Goal: Register for event/course

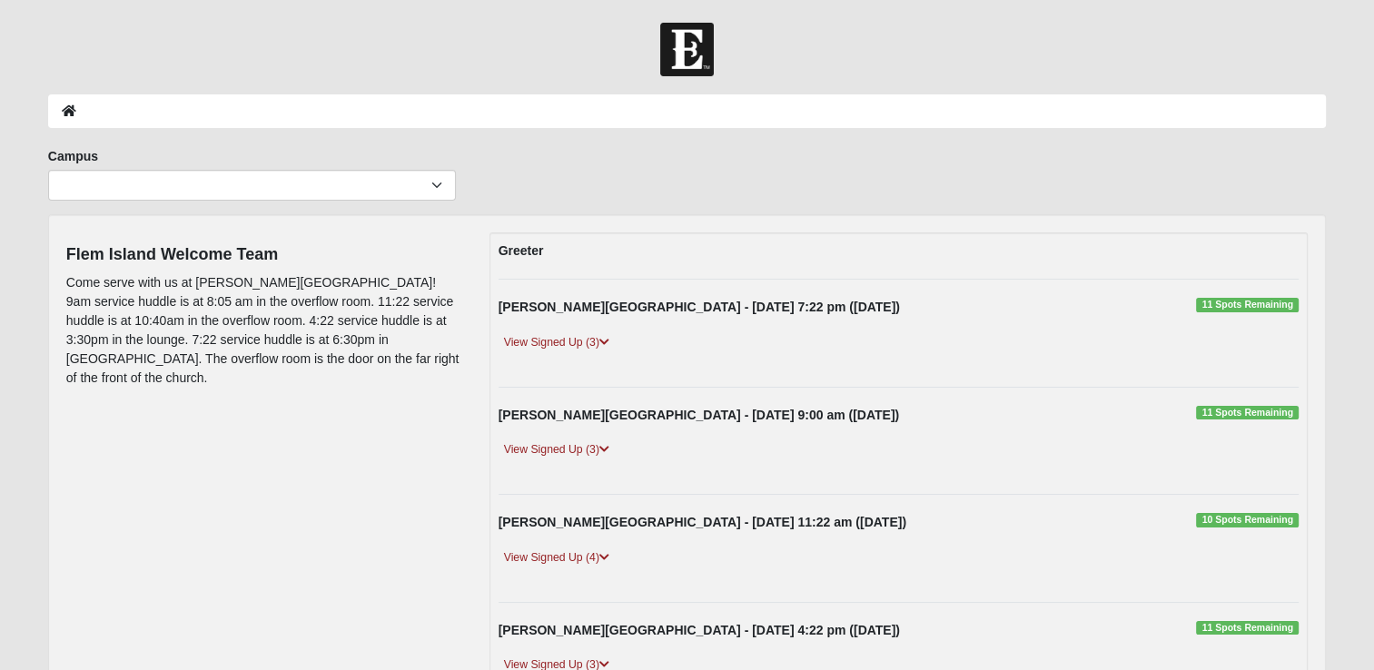
click at [123, 107] on ol at bounding box center [686, 111] width 1277 height 34
click at [153, 185] on select "Arlington Baymeadows Eleven22 Online Fleming Island Jesup Mandarin North Jax Or…" at bounding box center [252, 185] width 408 height 31
select select "4"
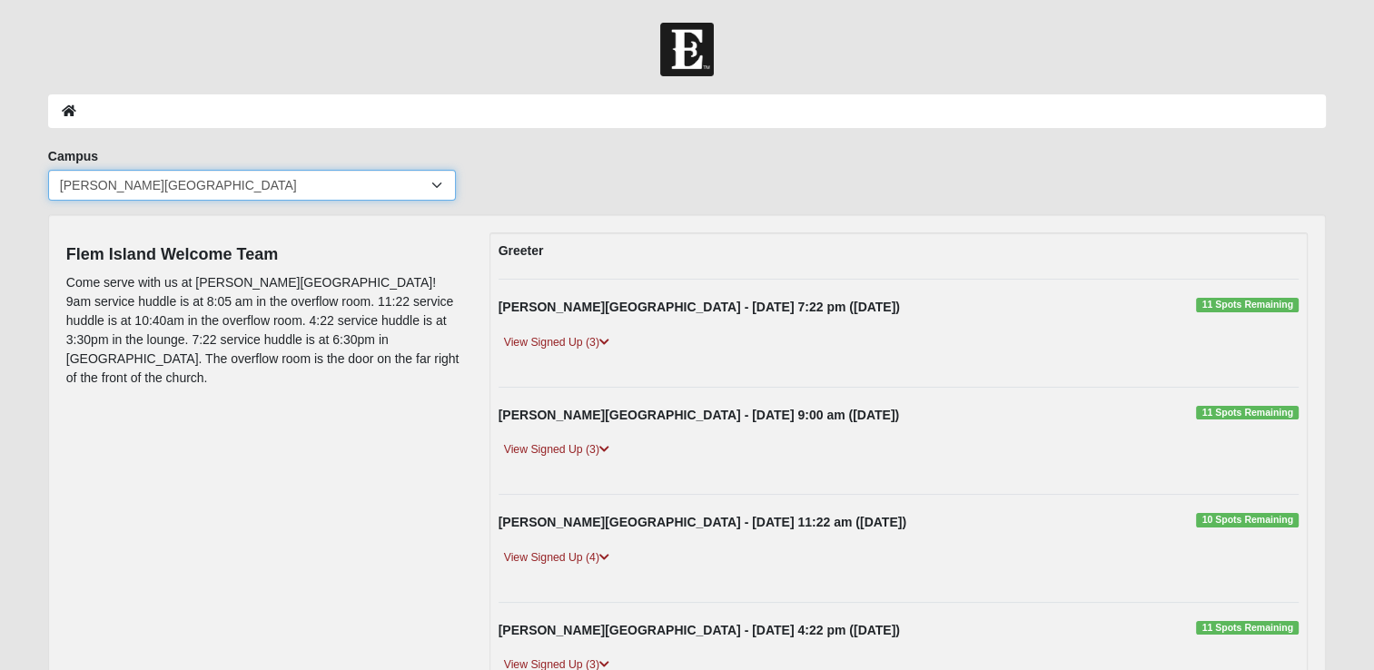
click at [48, 170] on select "Arlington Baymeadows Eleven22 Online Fleming Island Jesup Mandarin North Jax Or…" at bounding box center [252, 185] width 408 height 31
click at [161, 104] on ol at bounding box center [686, 111] width 1277 height 34
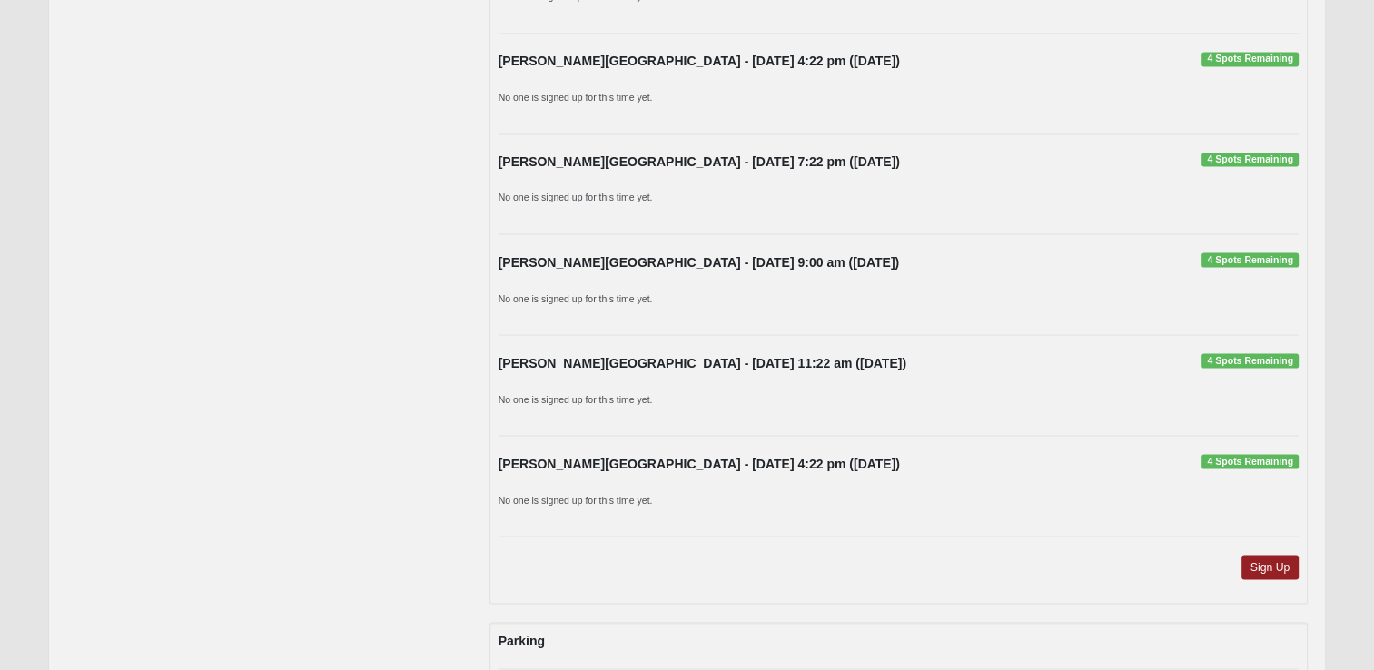
scroll to position [3359, 0]
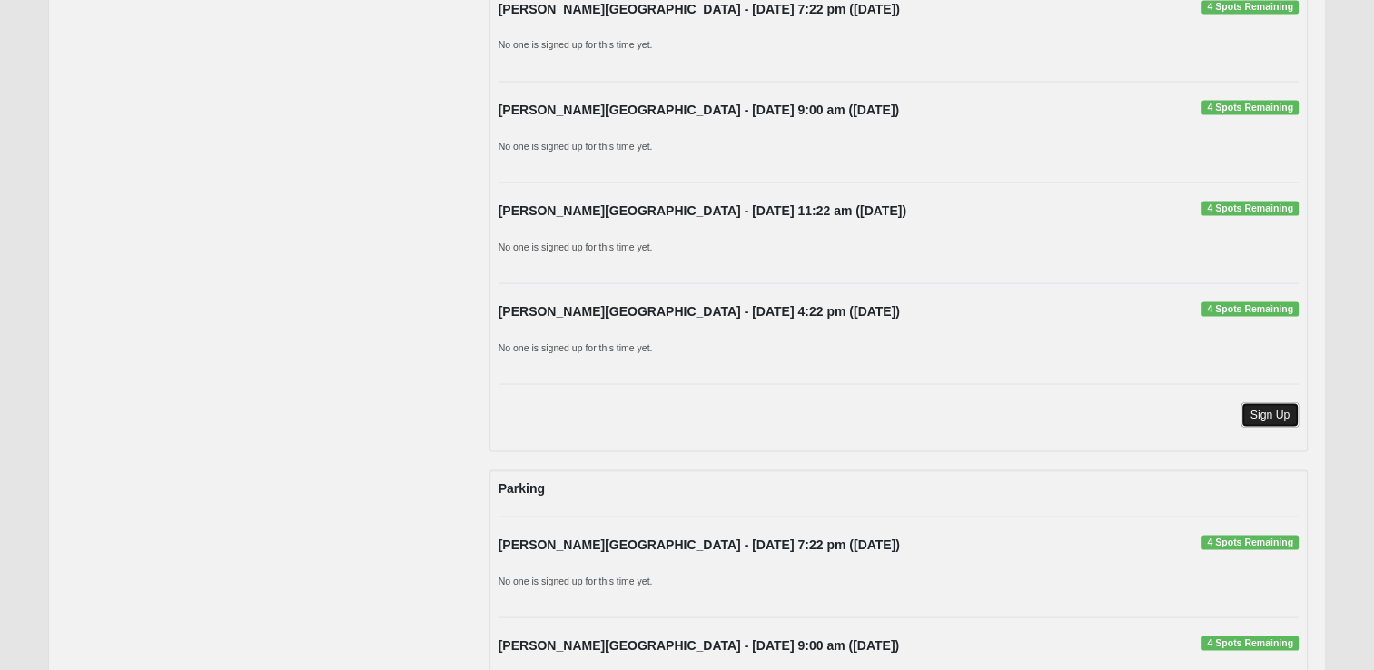
click at [1280, 402] on link "Sign Up" at bounding box center [1270, 414] width 58 height 25
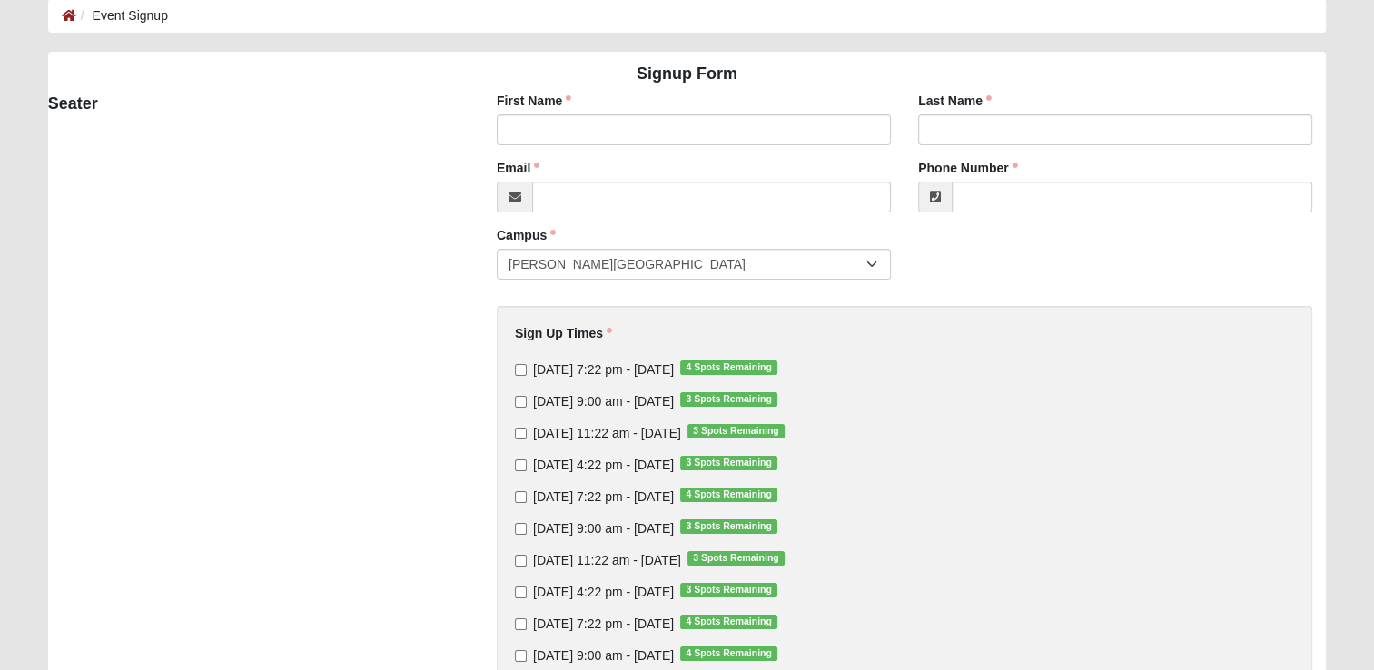
scroll to position [272, 0]
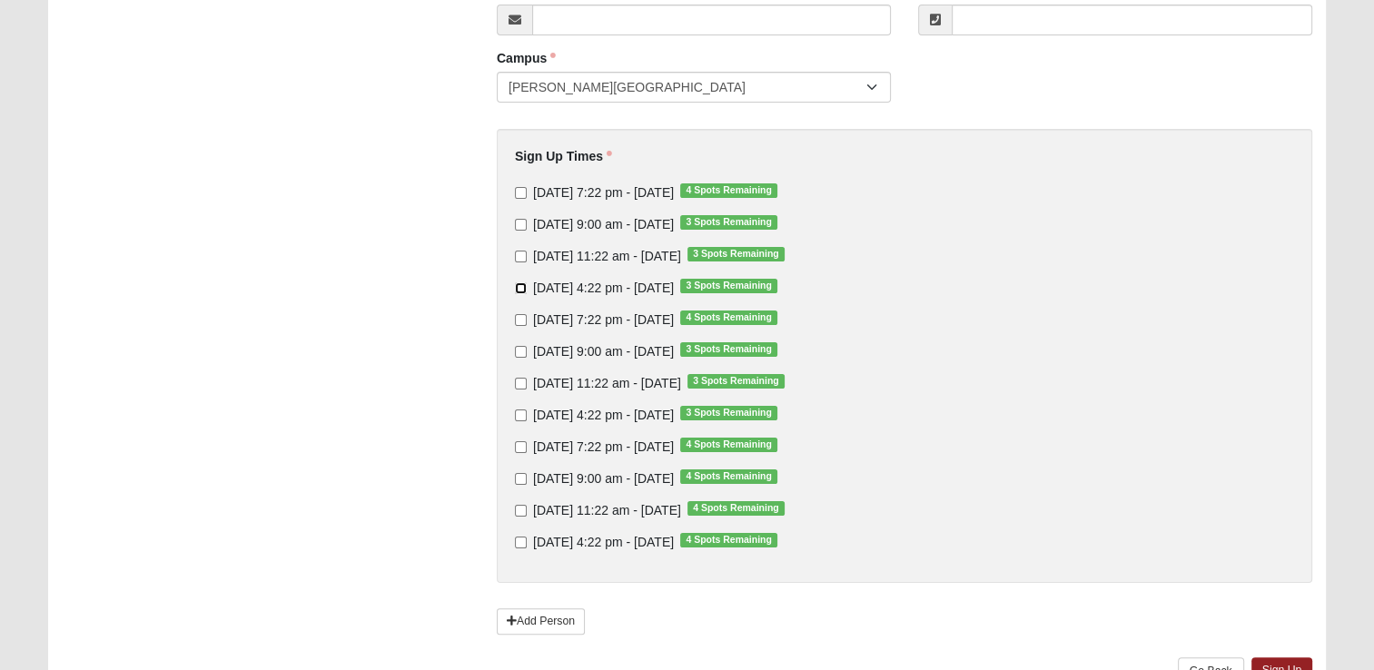
click at [519, 282] on input "[DATE] 4:22 pm - [DATE] 3 Spots Remaining" at bounding box center [521, 288] width 12 height 12
checkbox input "true"
click at [520, 416] on input "[DATE] 4:22 pm - [DATE] 3 Spots Remaining" at bounding box center [521, 415] width 12 height 12
checkbox input "true"
click at [520, 543] on input "[DATE] 4:22 pm - [DATE] 4 Spots Remaining" at bounding box center [521, 543] width 12 height 12
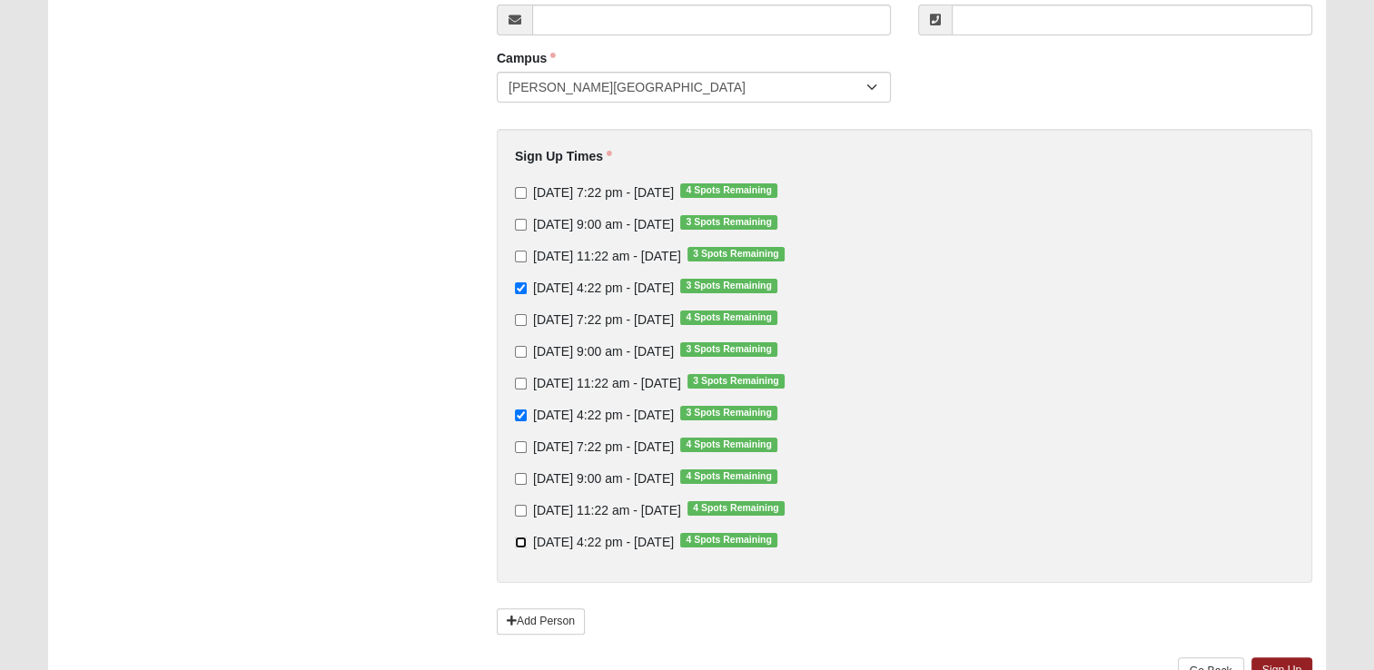
checkbox input "true"
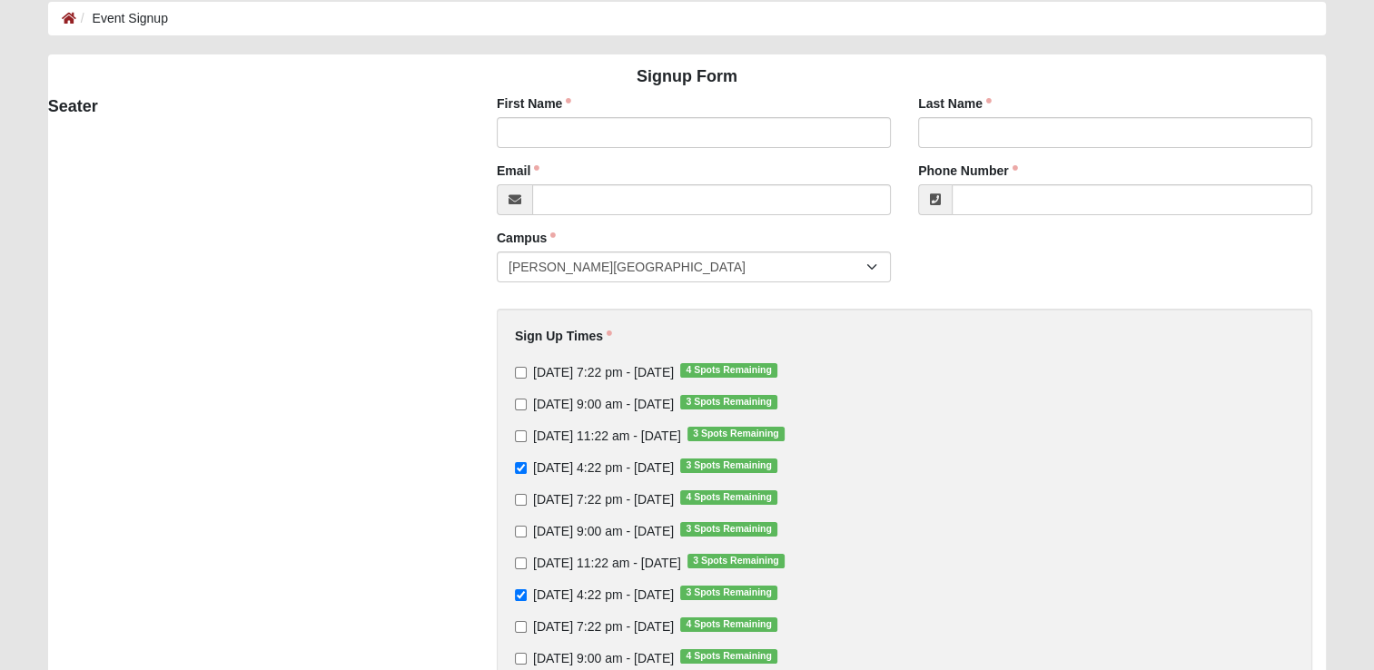
scroll to position [0, 0]
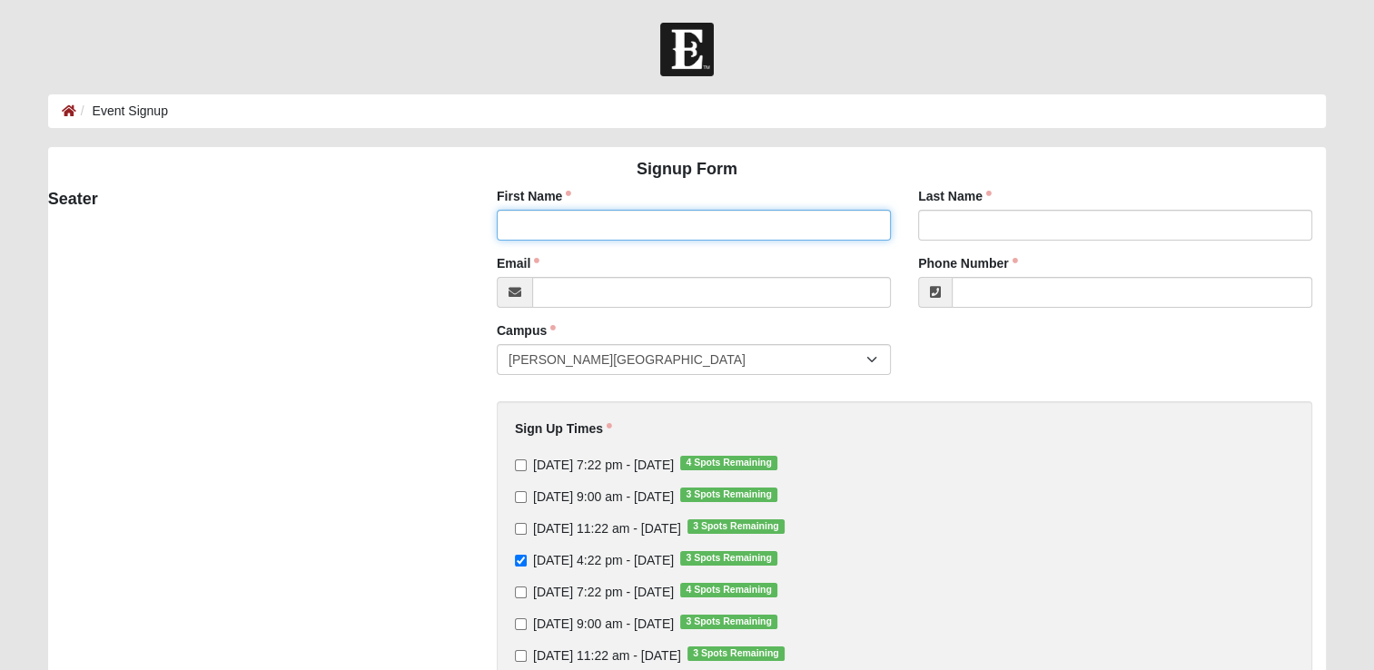
click at [576, 219] on input "First Name" at bounding box center [694, 225] width 394 height 31
type input "[PERSON_NAME]"
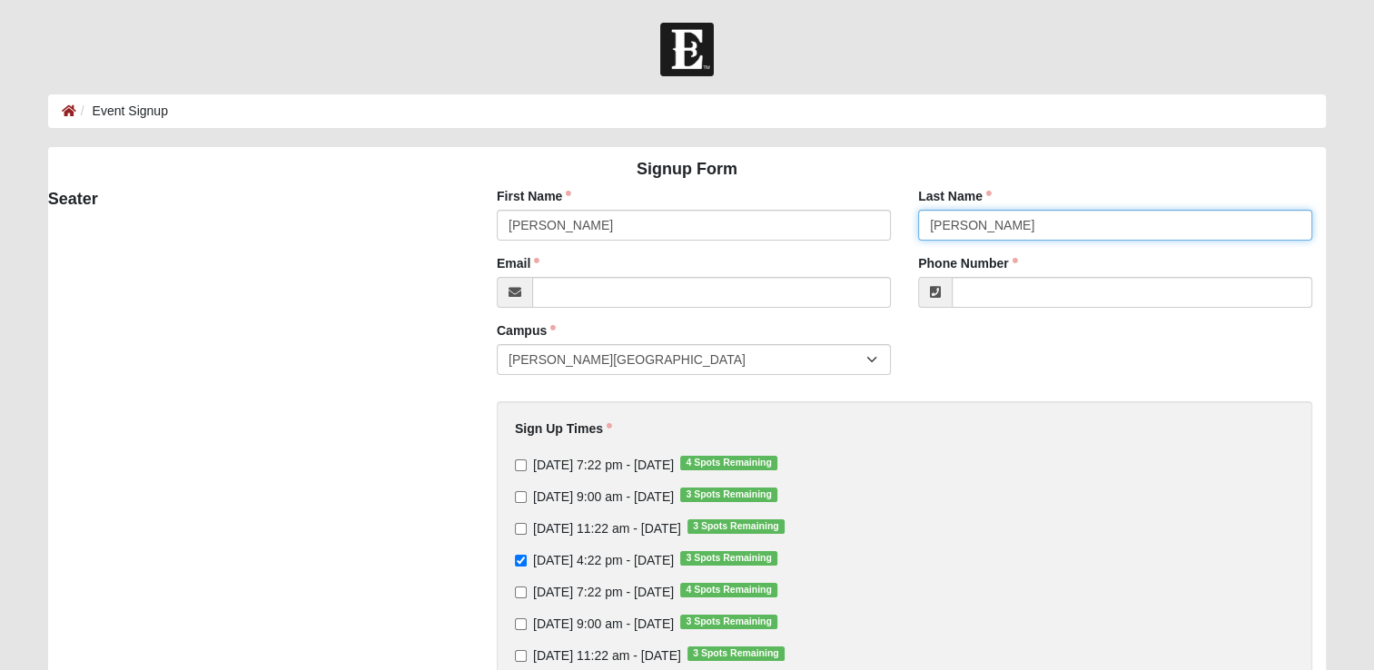
type input "[PERSON_NAME]"
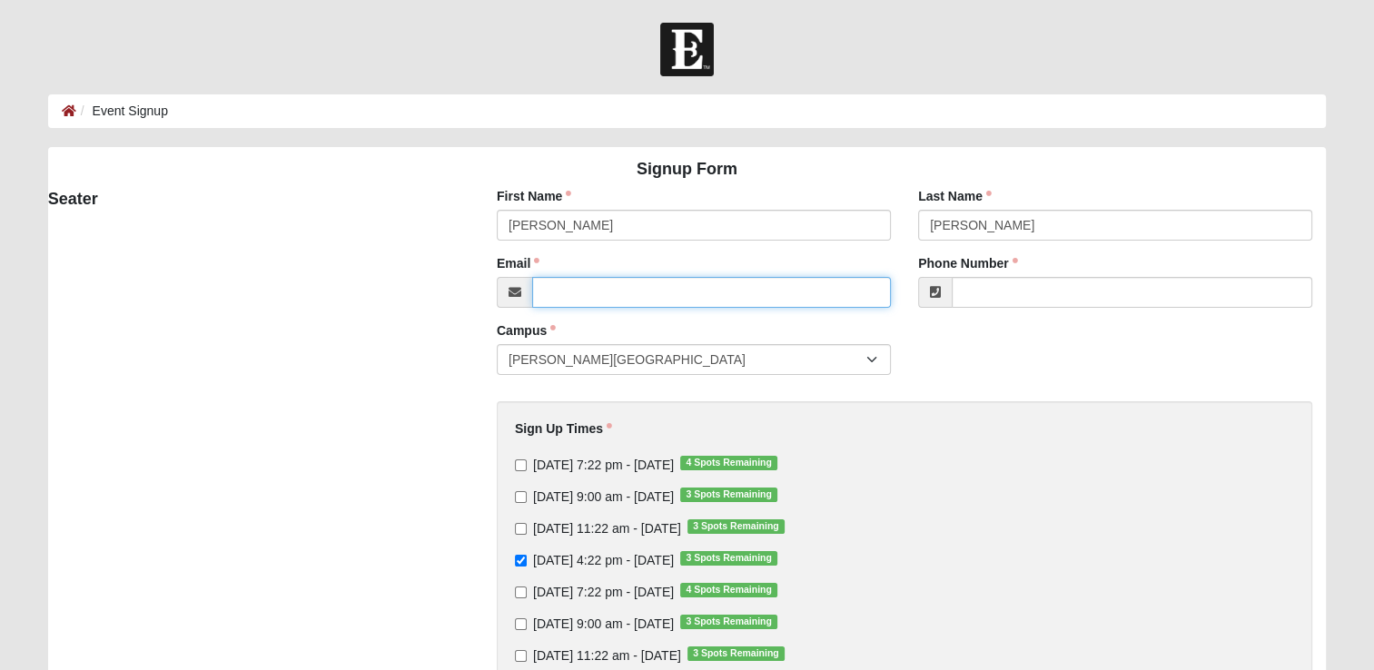
click at [594, 289] on input "Email" at bounding box center [711, 292] width 359 height 31
type input "[EMAIL_ADDRESS][DOMAIN_NAME]"
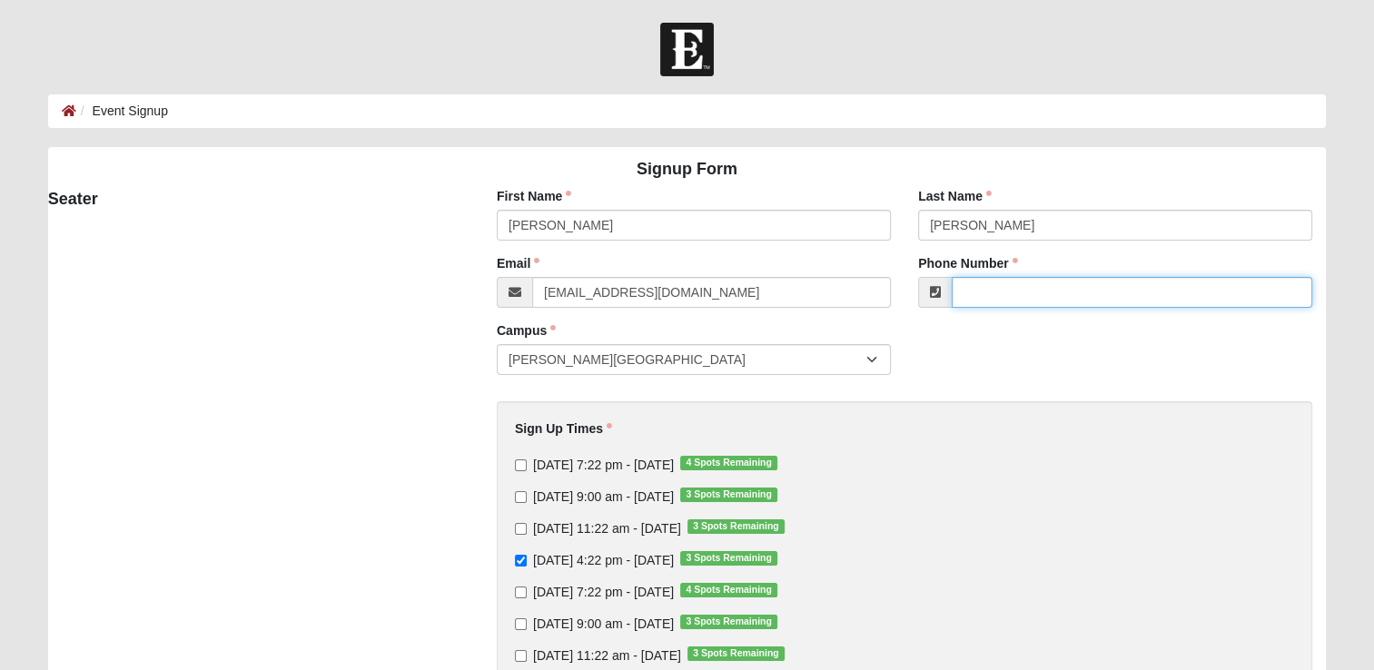
click at [1011, 285] on input "Phone Number" at bounding box center [1131, 292] width 360 height 31
type input "[PHONE_NUMBER]"
click at [1060, 320] on div "Phone Number [PHONE_NUMBER] Phone Number is required." at bounding box center [1114, 287] width 421 height 67
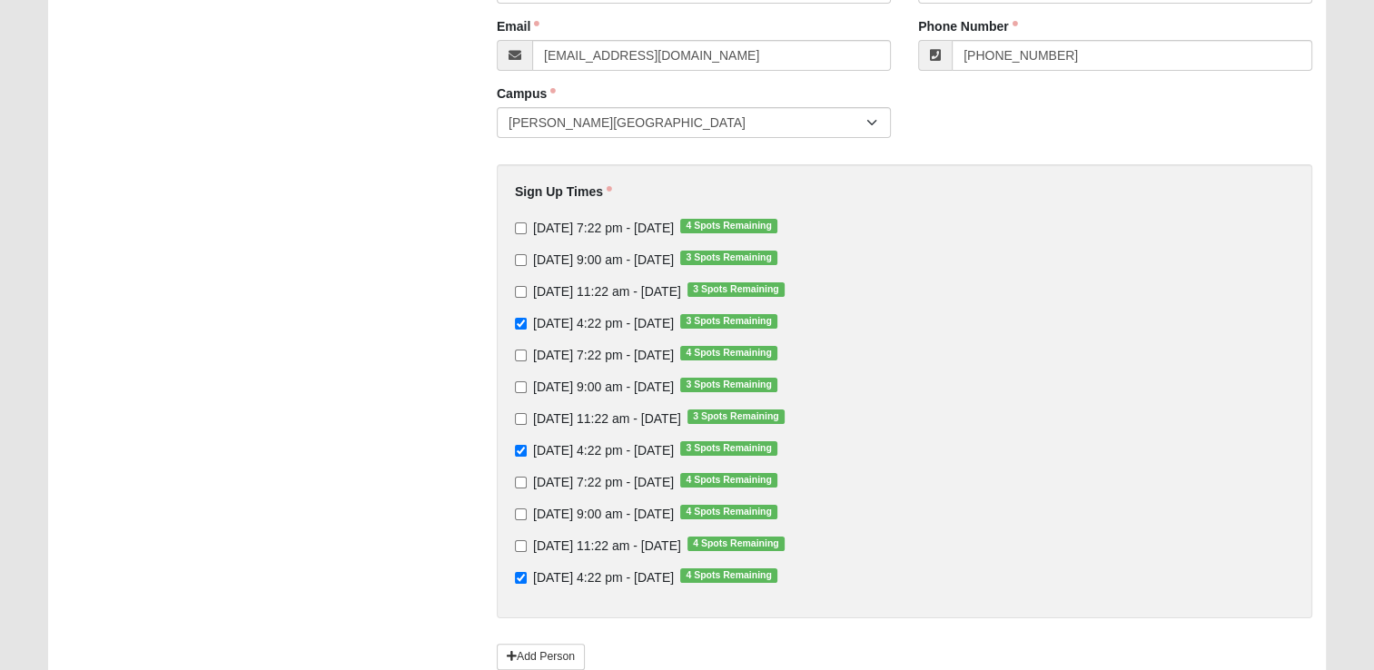
scroll to position [363, 0]
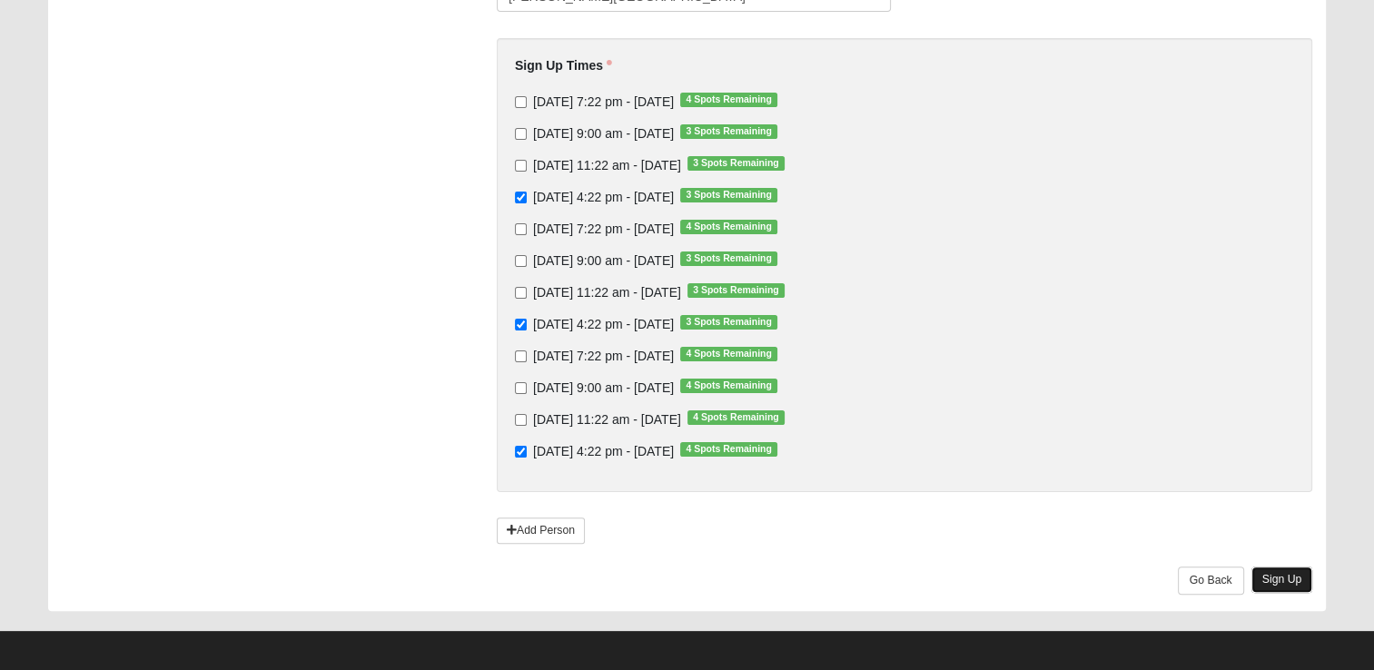
click at [1291, 582] on link "Sign Up" at bounding box center [1282, 579] width 62 height 26
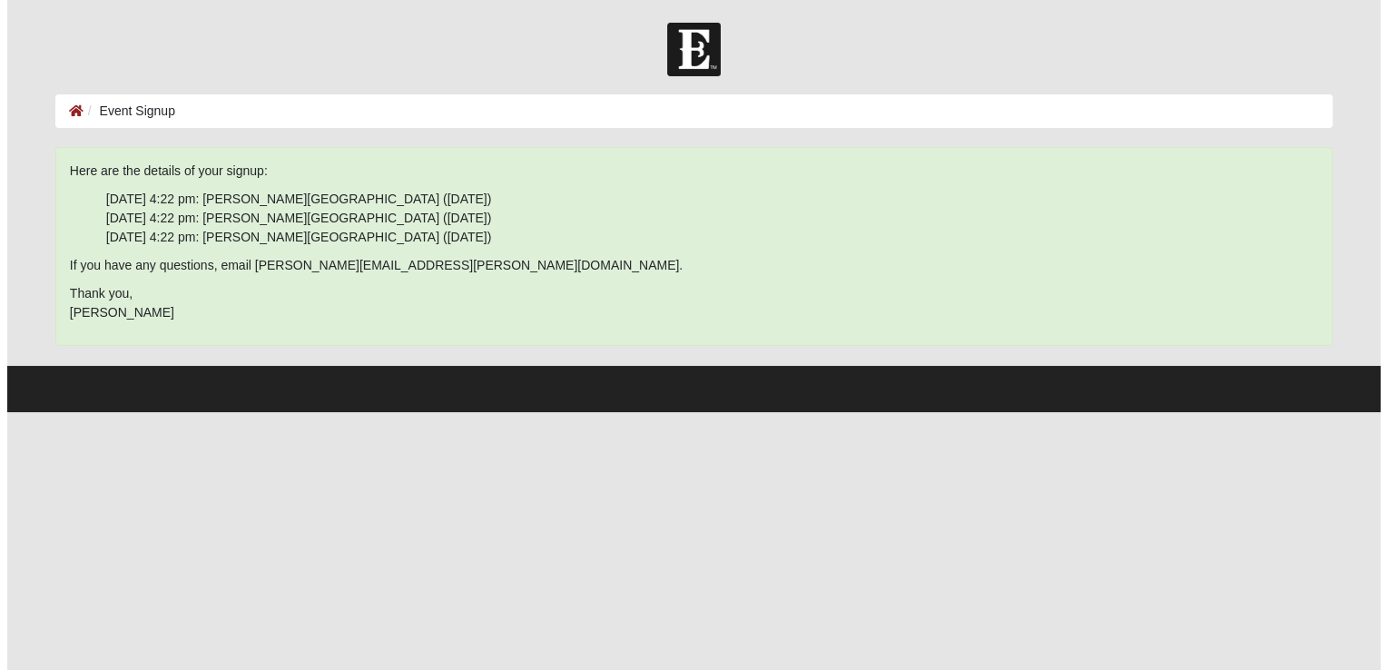
scroll to position [0, 0]
